Goal: Transaction & Acquisition: Purchase product/service

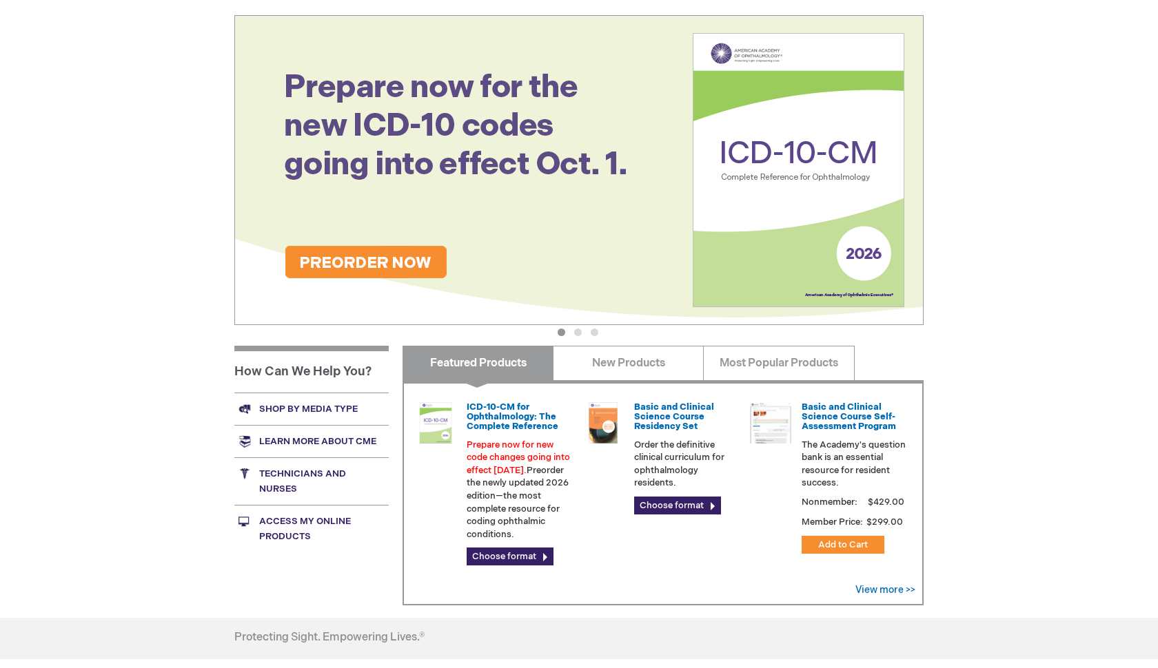
scroll to position [202, 0]
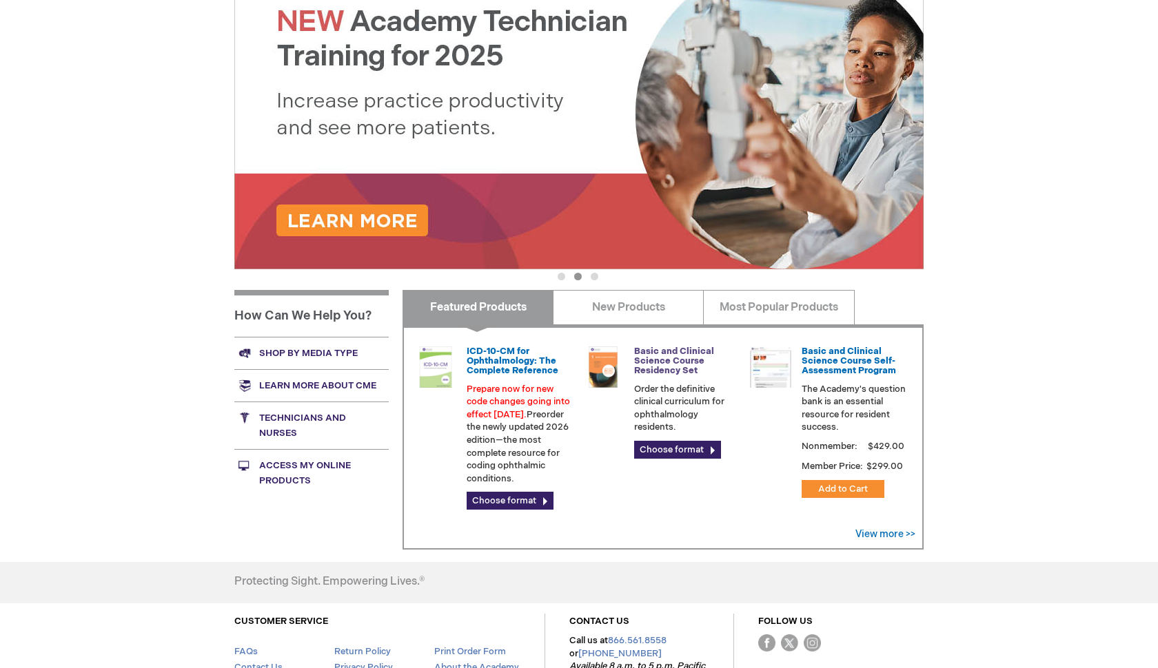
click at [657, 355] on link "Basic and Clinical Science Course Residency Set" at bounding box center [674, 361] width 80 height 31
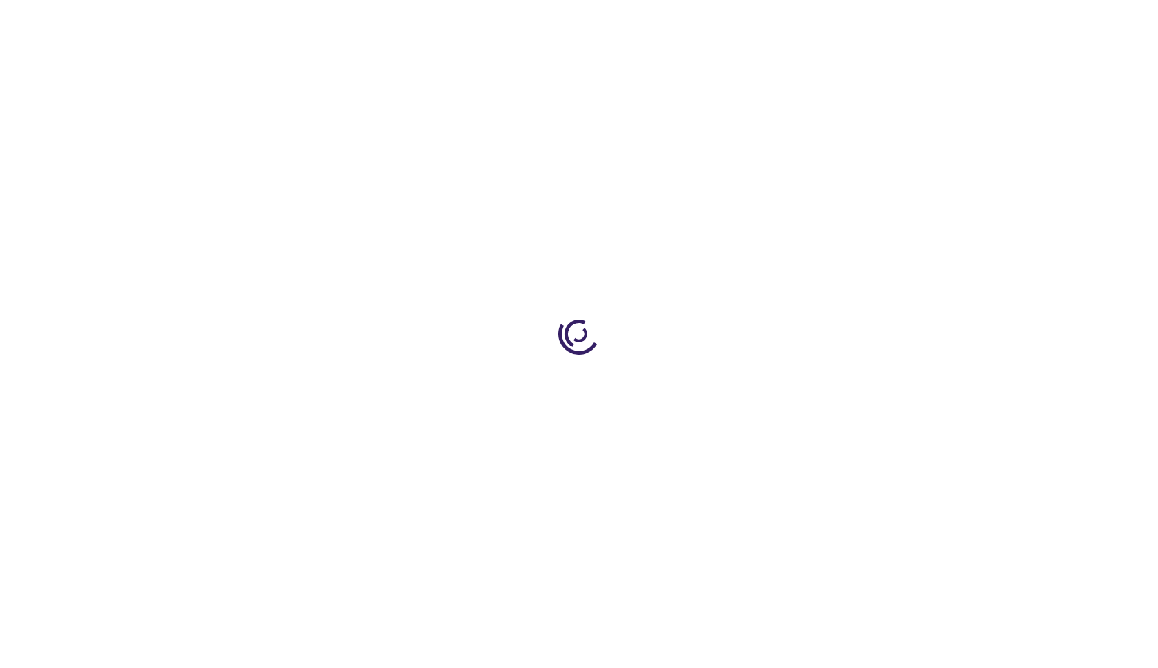
type input "0"
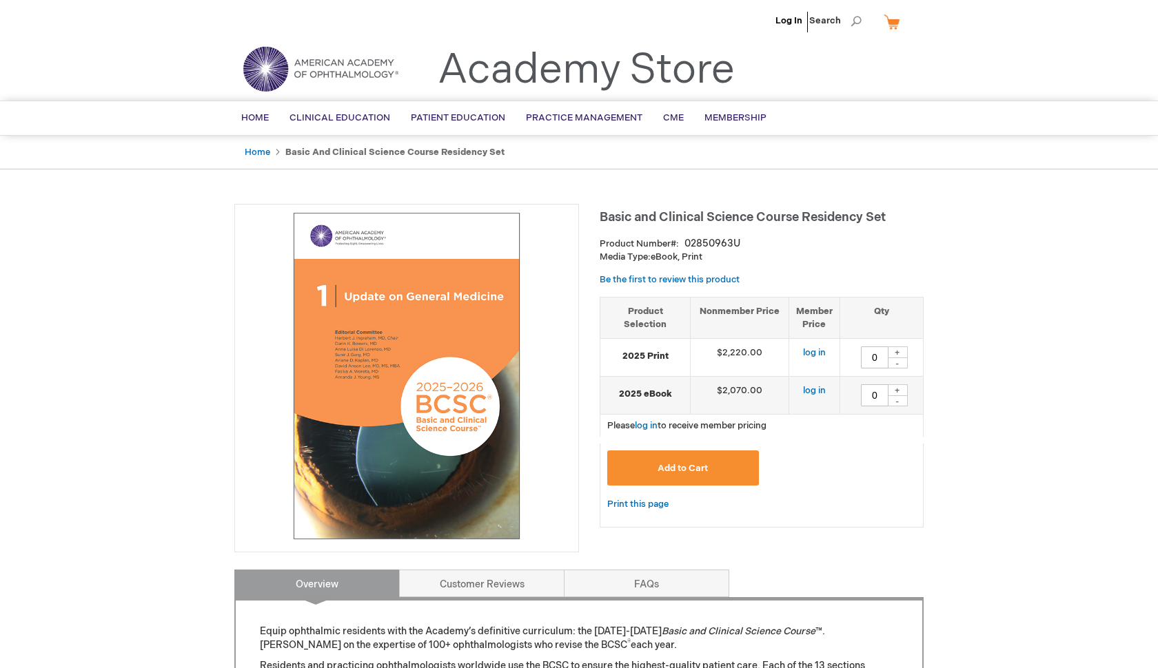
scroll to position [362, 0]
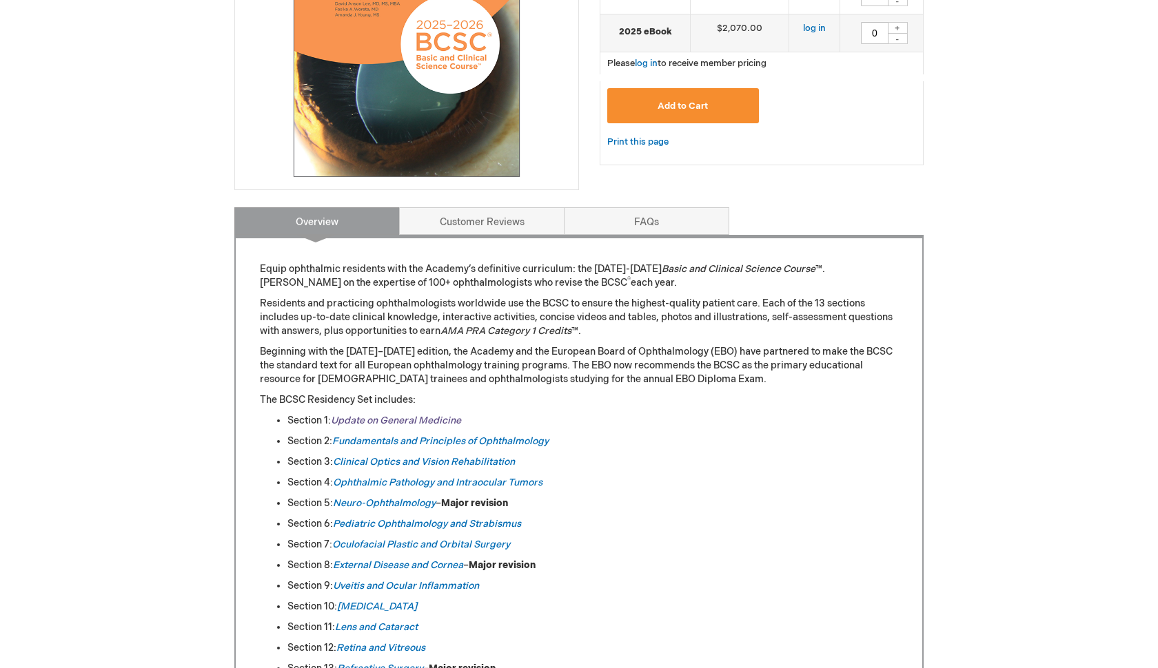
click at [432, 421] on link "Update on General Medicine" at bounding box center [396, 421] width 130 height 12
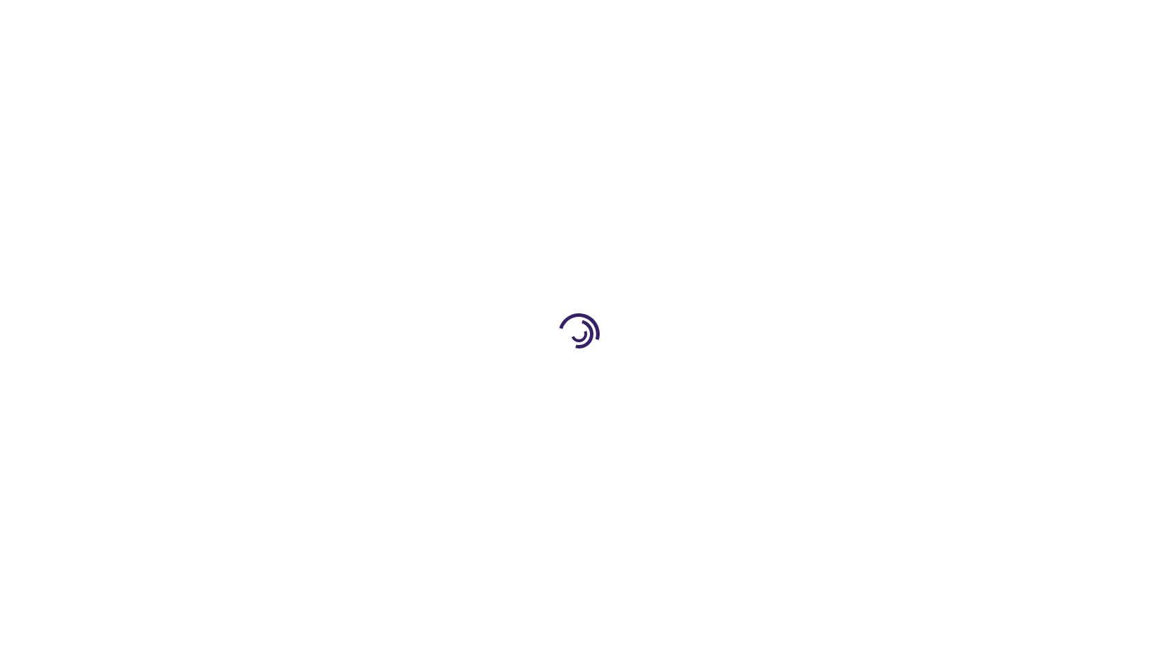
type input "0"
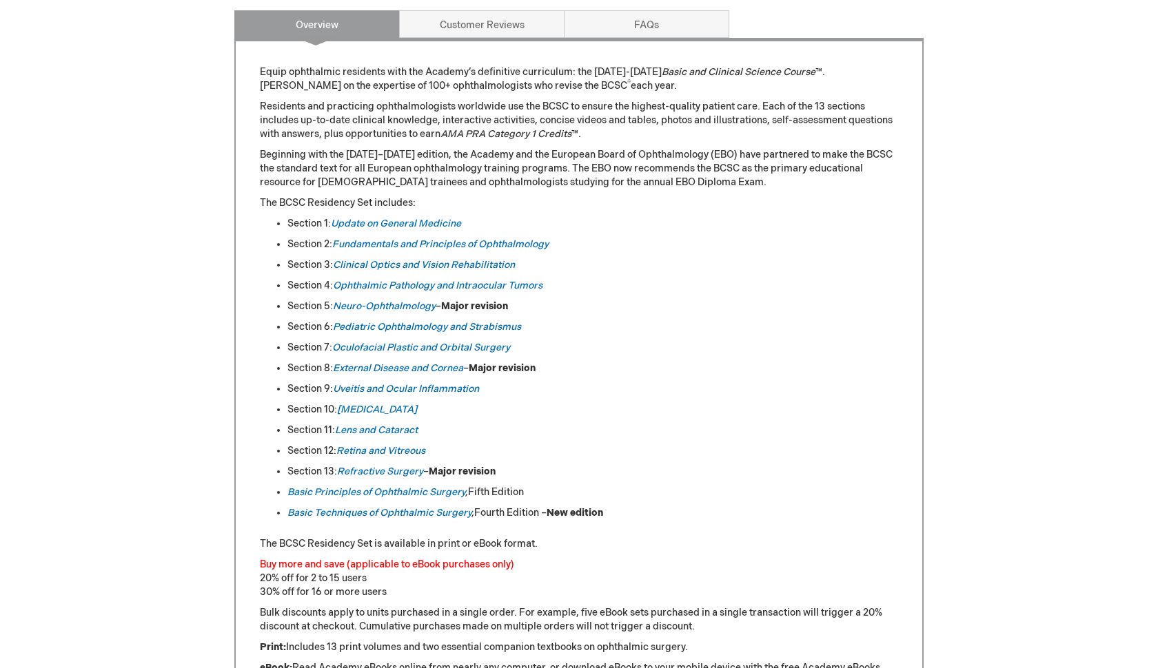
scroll to position [950, 0]
